Goal: Navigation & Orientation: Understand site structure

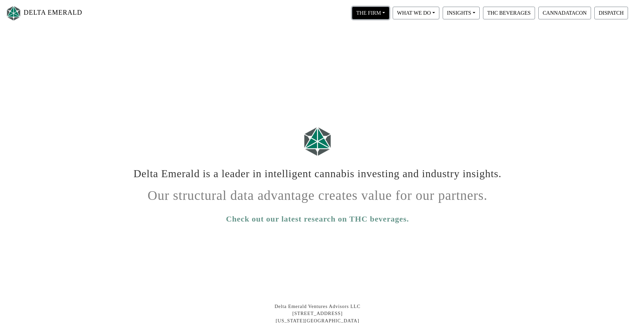
click at [379, 11] on button "THE FIRM" at bounding box center [370, 13] width 37 height 13
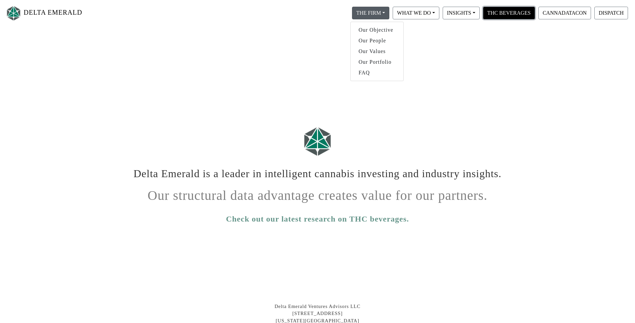
click at [530, 18] on button "THC BEVERAGES" at bounding box center [509, 13] width 52 height 13
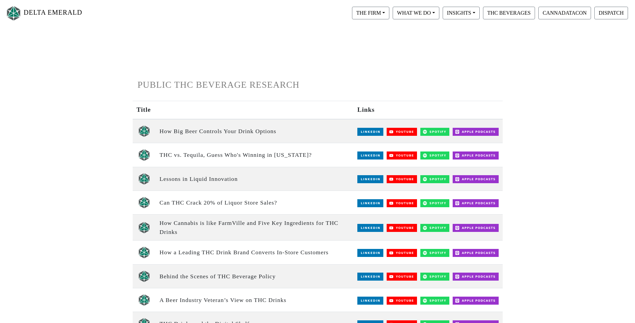
scroll to position [66, 0]
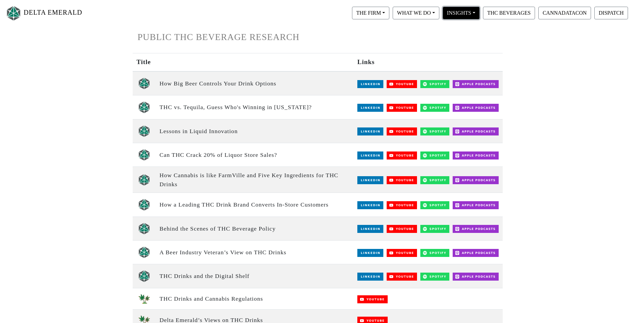
click at [389, 12] on button "INSIGHTS" at bounding box center [370, 13] width 37 height 13
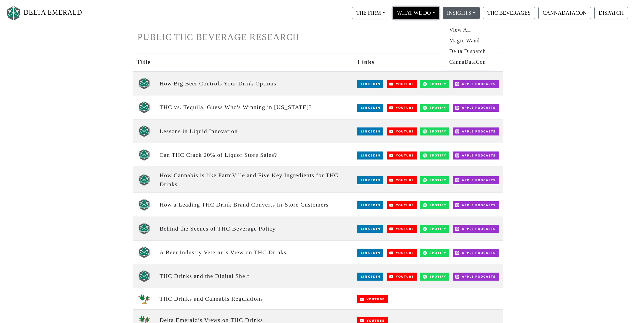
click at [389, 14] on button "WHAT WE DO" at bounding box center [370, 13] width 37 height 13
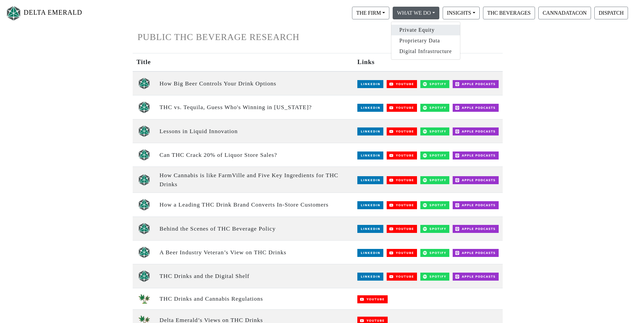
click at [415, 30] on link "Private Equity" at bounding box center [425, 30] width 69 height 11
